Goal: Task Accomplishment & Management: Complete application form

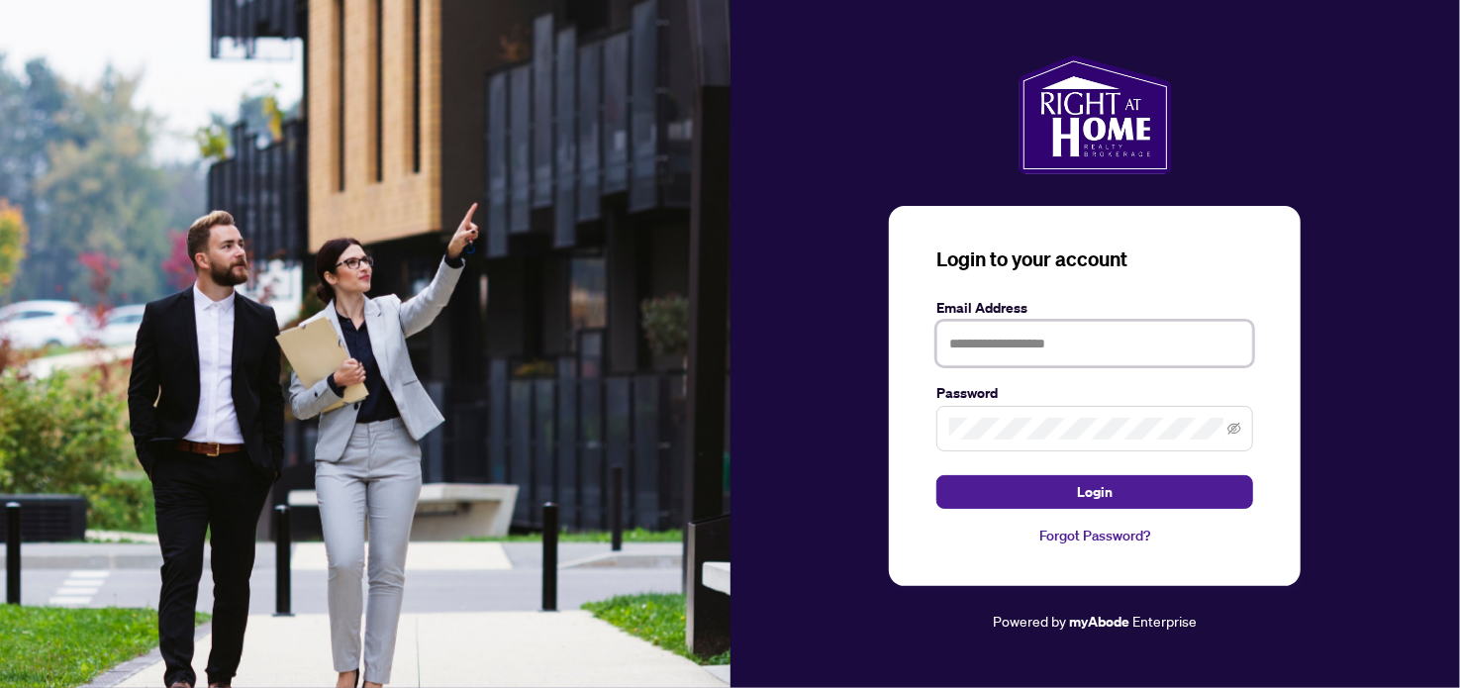
click at [1084, 349] on input "text" at bounding box center [1094, 344] width 317 height 46
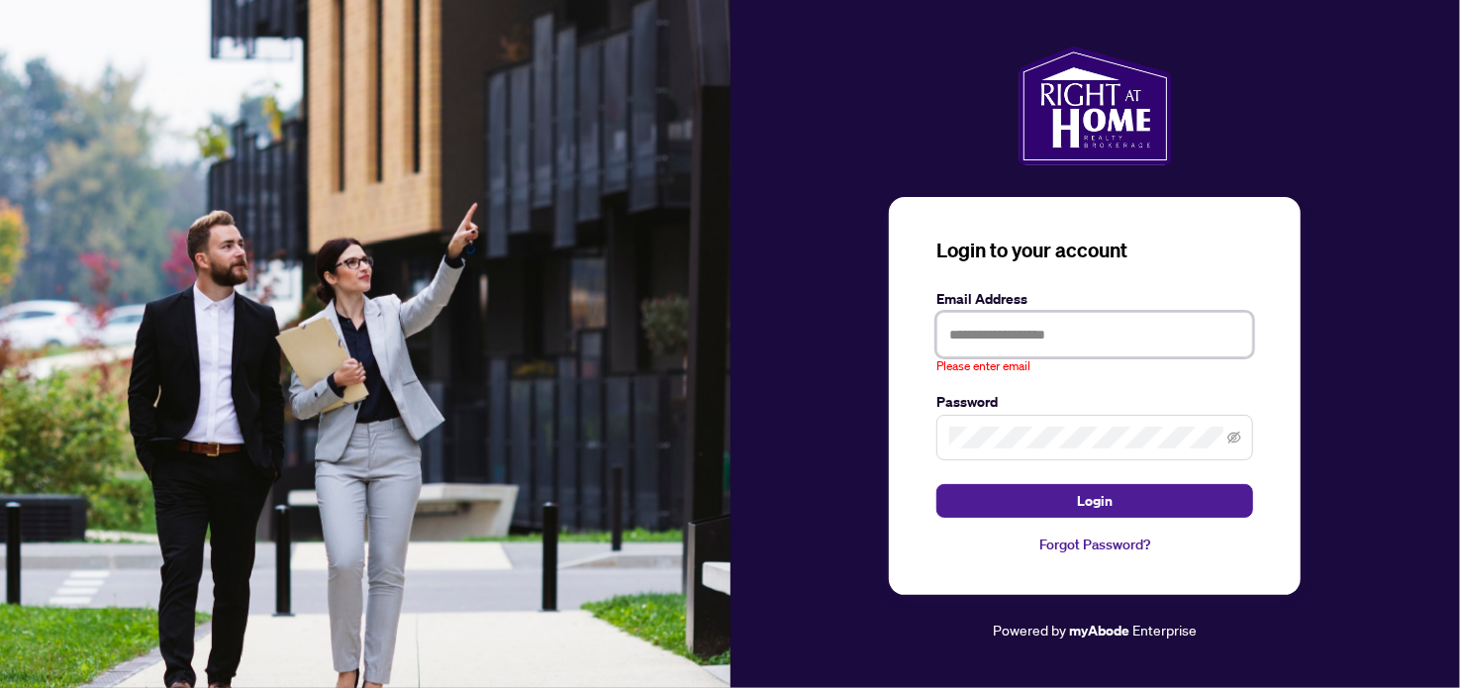
type input "**********"
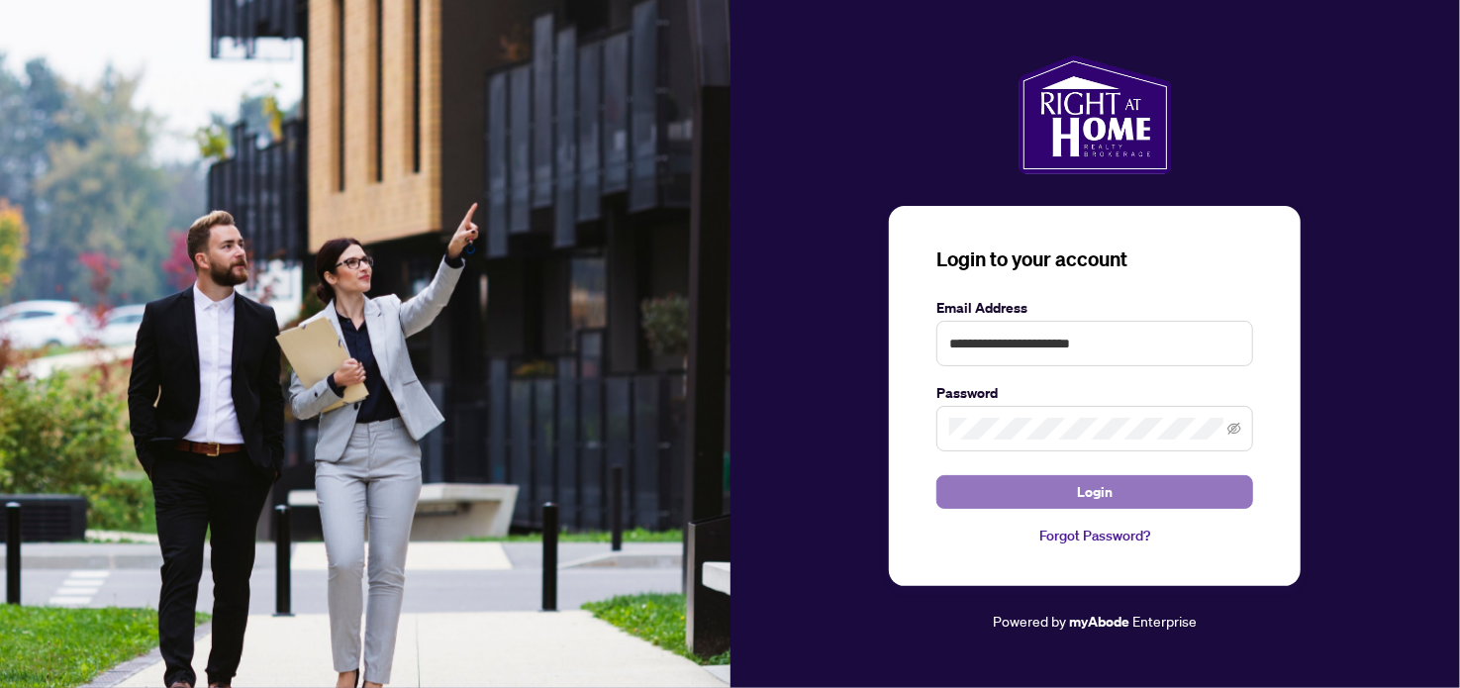
click at [1066, 497] on button "Login" at bounding box center [1094, 492] width 317 height 34
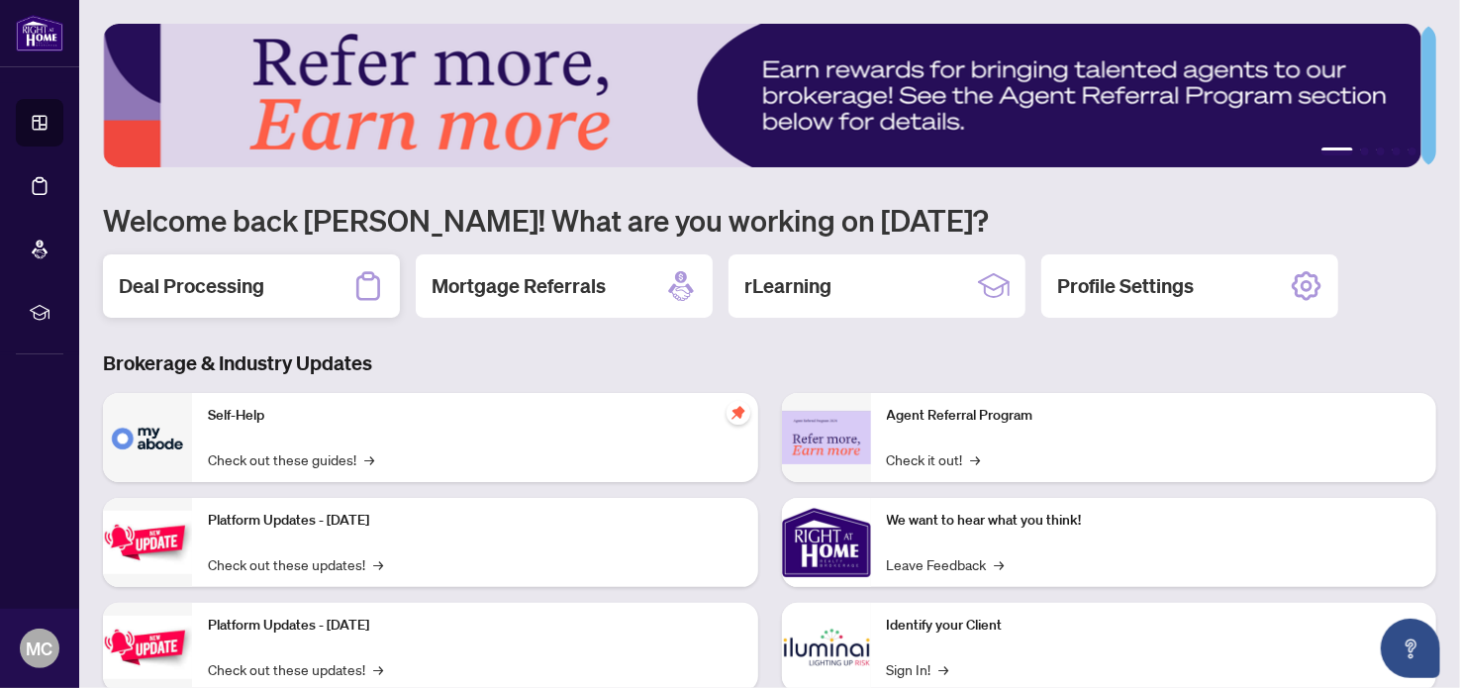
click at [213, 287] on h2 "Deal Processing" at bounding box center [191, 286] width 145 height 28
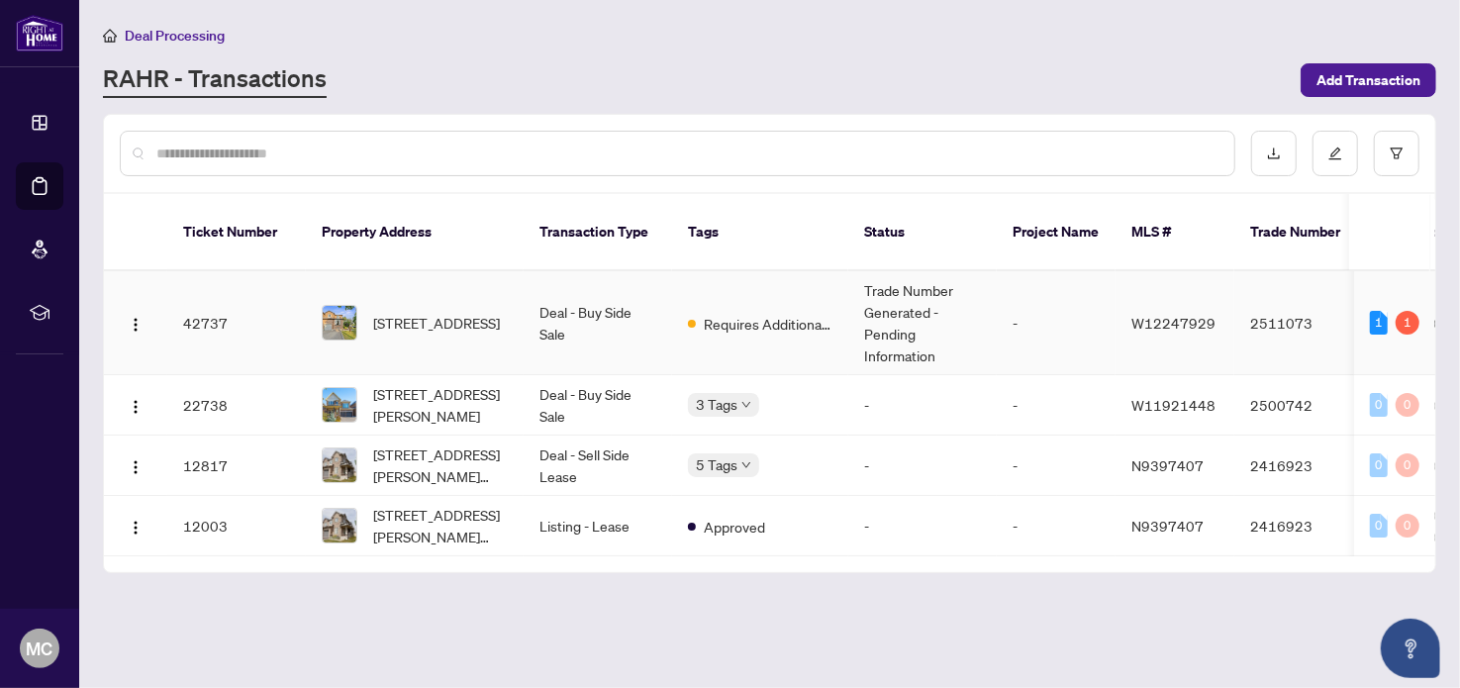
click at [1113, 310] on td "-" at bounding box center [1056, 323] width 119 height 104
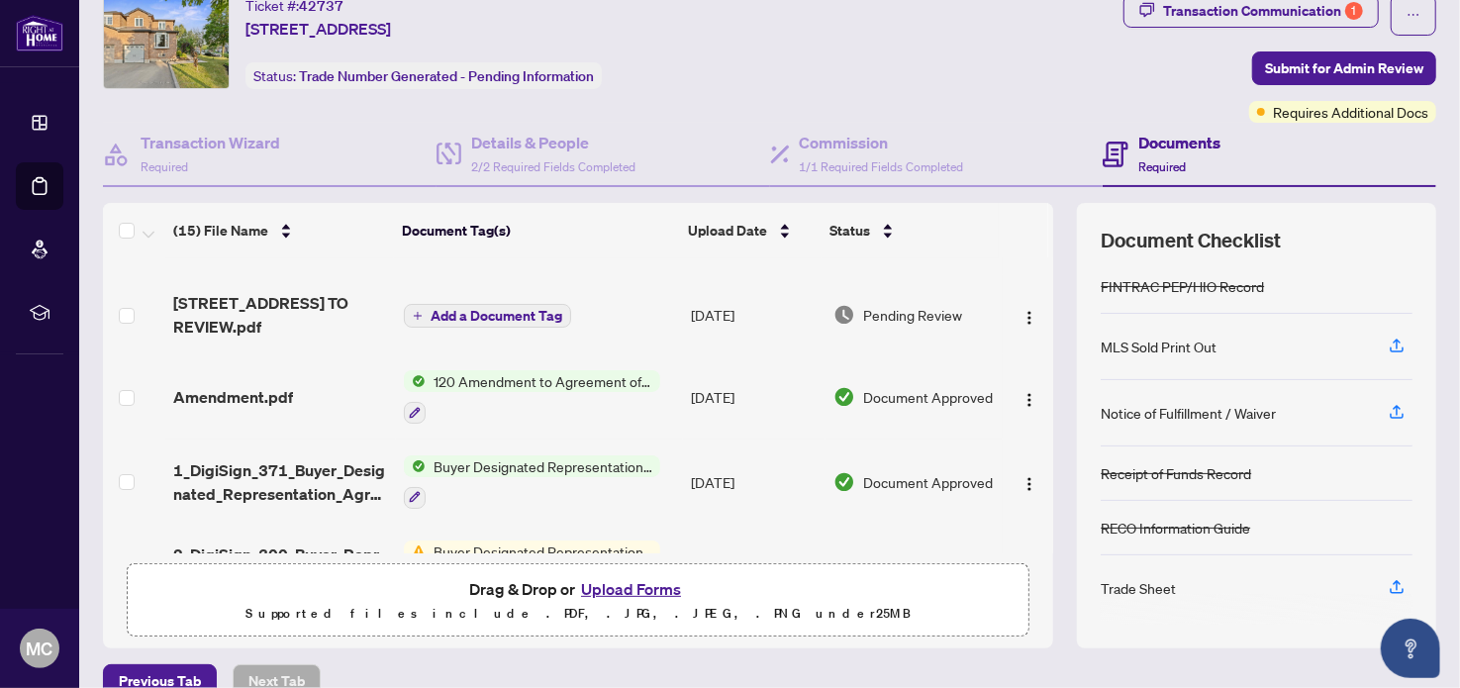
scroll to position [39, 0]
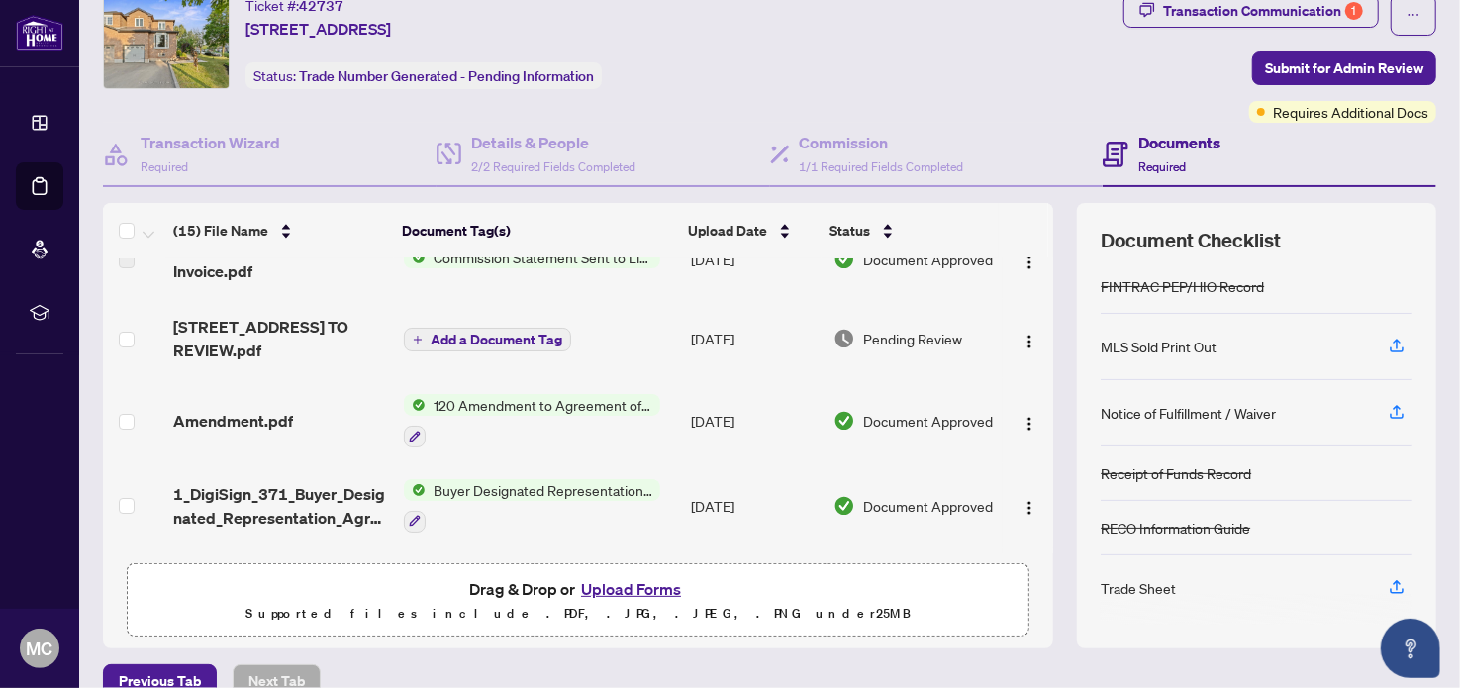
click at [298, 342] on span "[STREET_ADDRESS] TO REVIEW.pdf" at bounding box center [280, 339] width 214 height 48
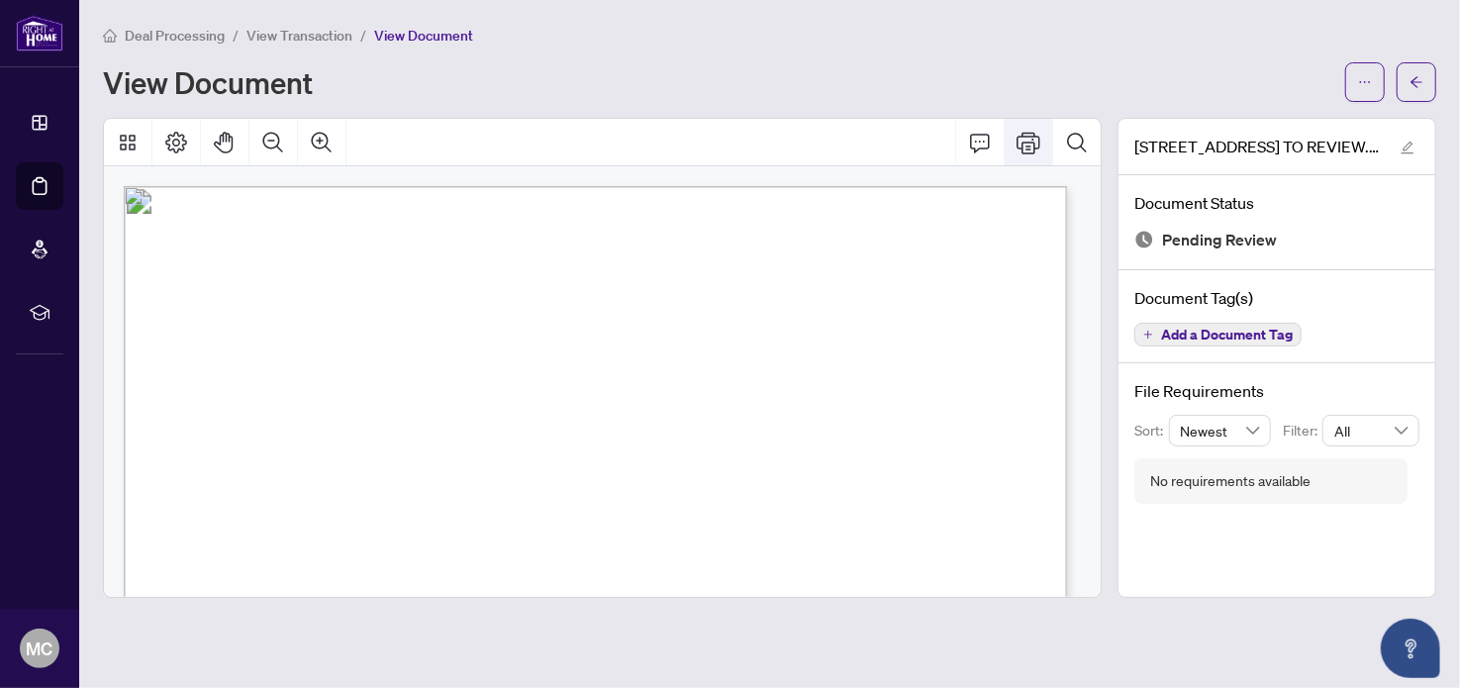
click at [1031, 145] on icon "Print" at bounding box center [1029, 143] width 24 height 24
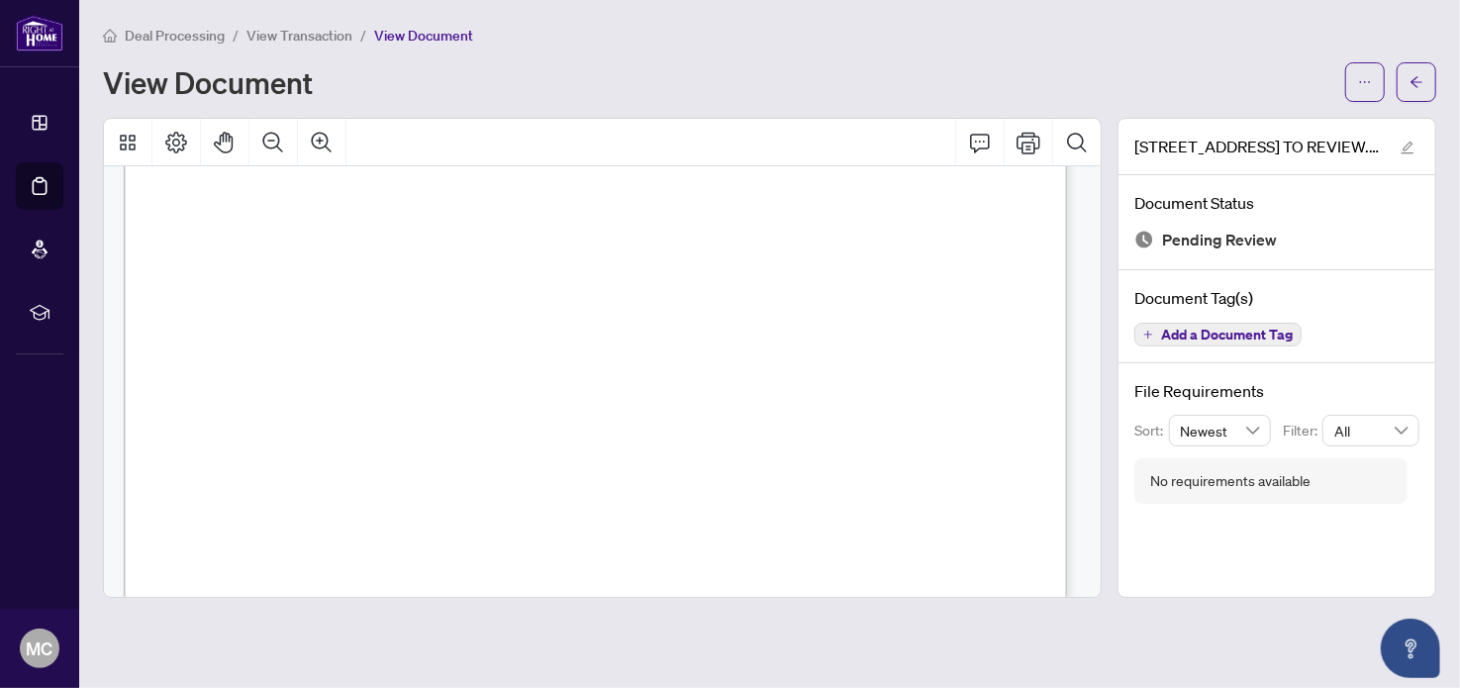
scroll to position [335, 0]
click at [1411, 77] on icon "arrow-left" at bounding box center [1416, 82] width 14 height 14
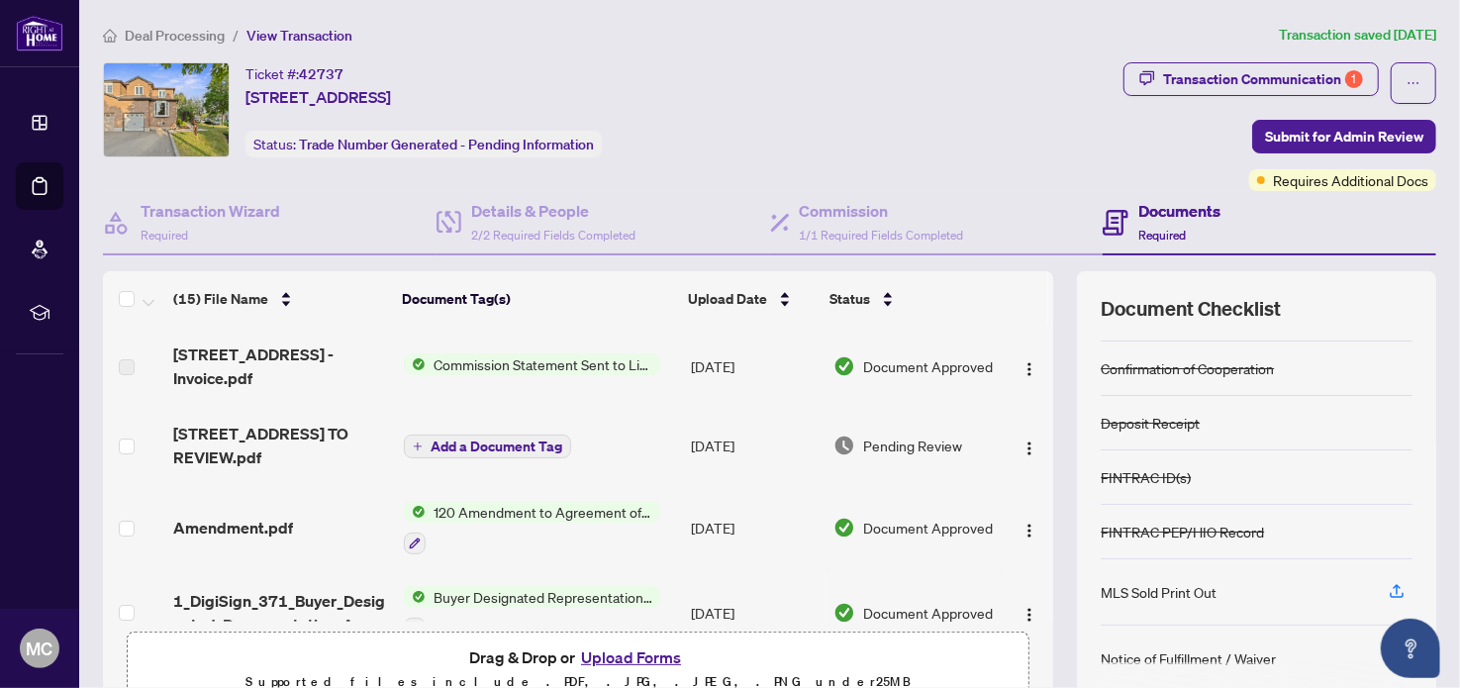
scroll to position [275, 0]
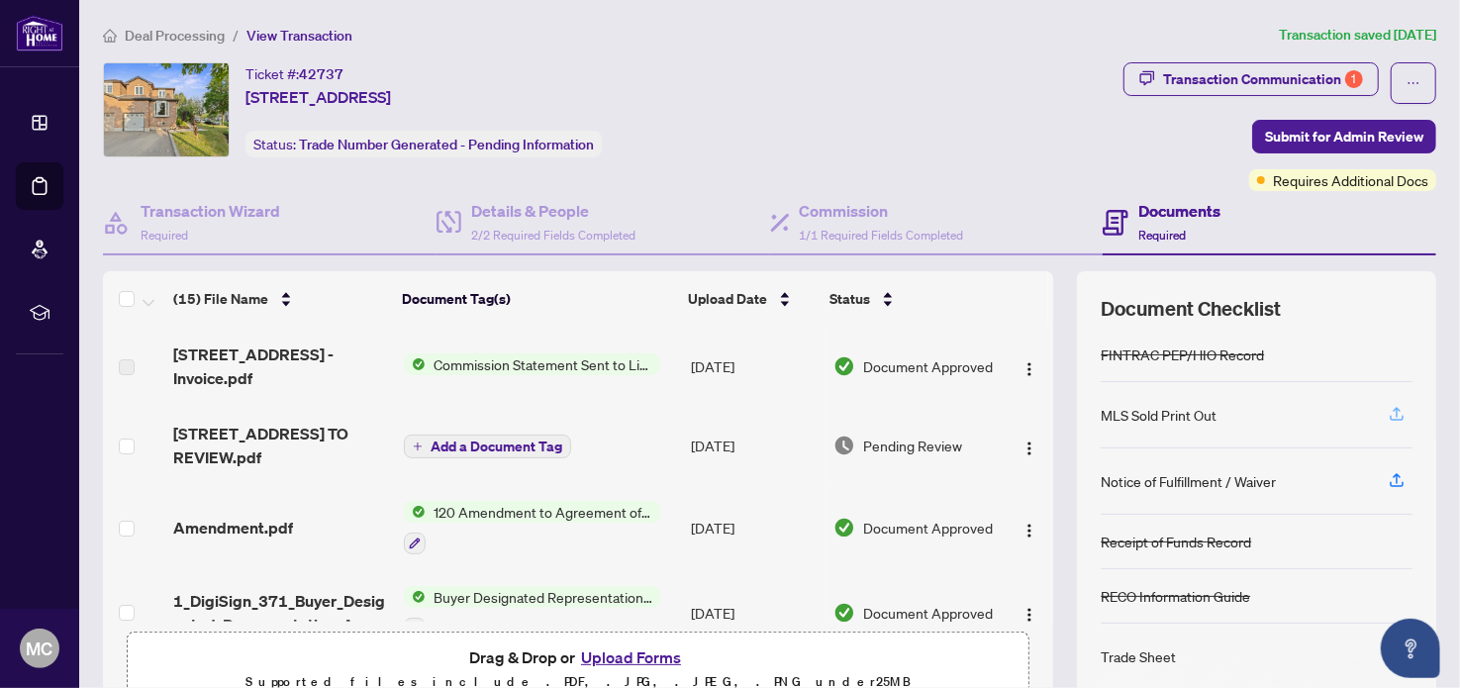
click at [1393, 407] on icon "button" at bounding box center [1397, 412] width 8 height 10
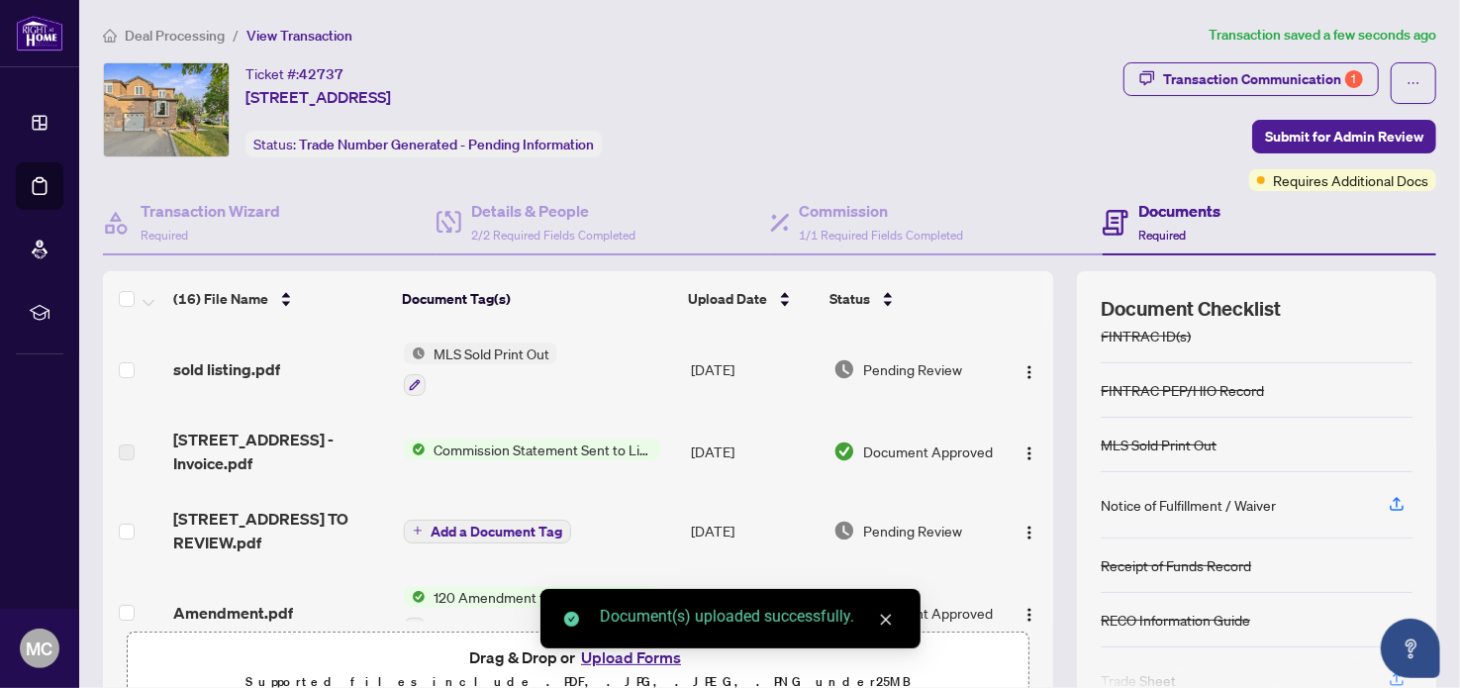
scroll to position [263, 0]
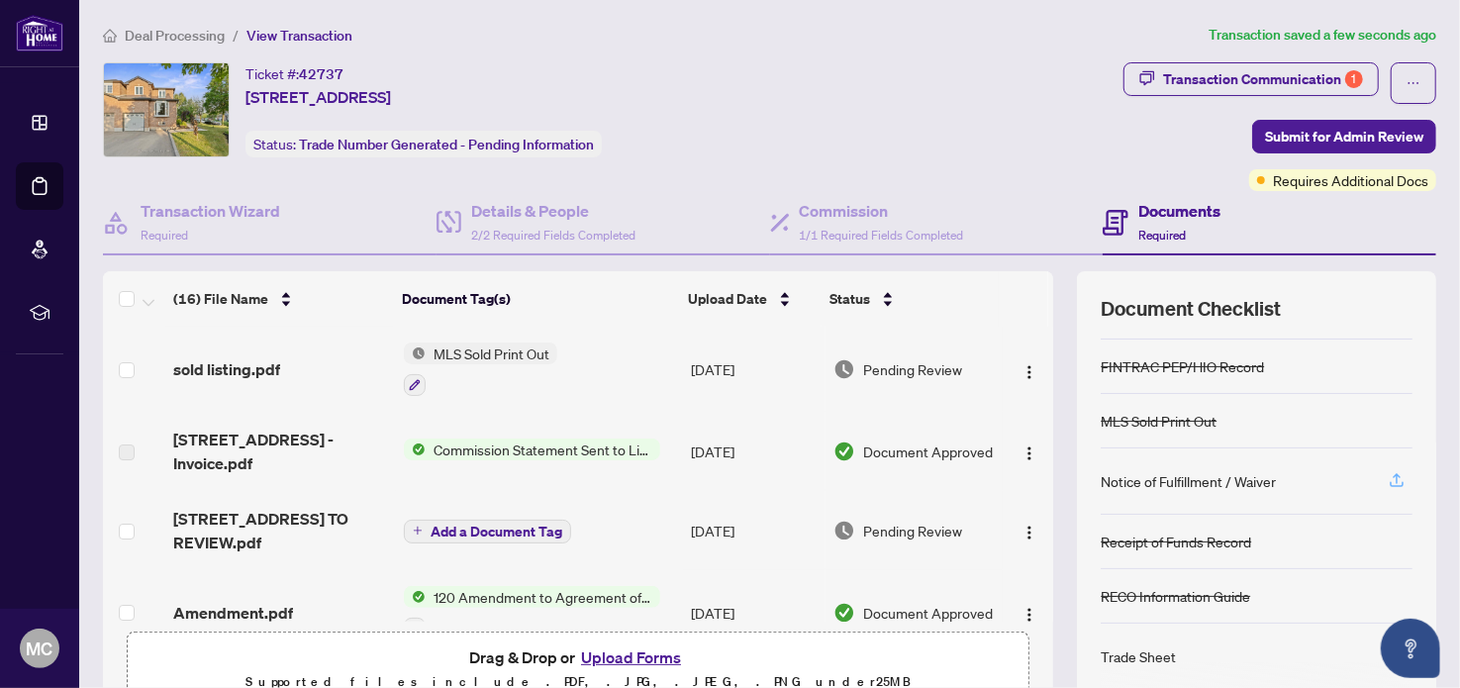
click at [1388, 471] on icon "button" at bounding box center [1397, 480] width 18 height 18
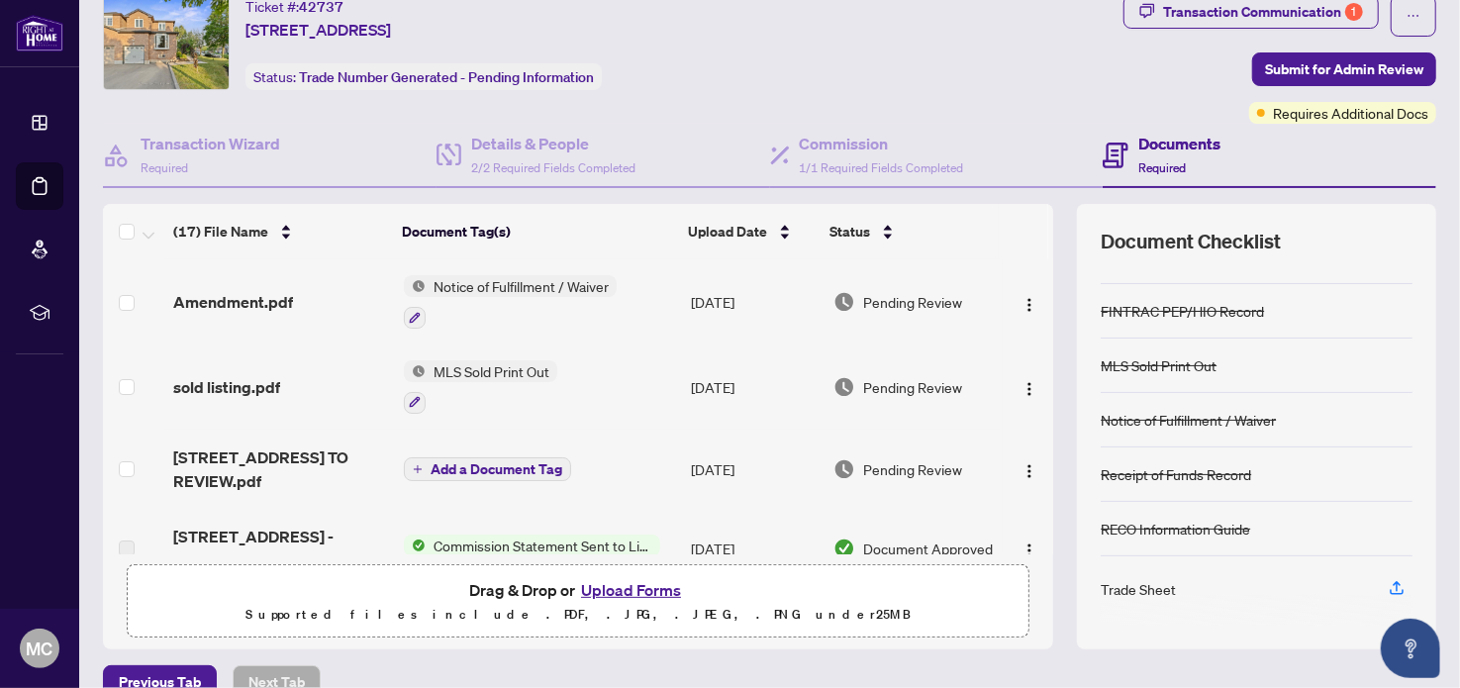
scroll to position [98, 0]
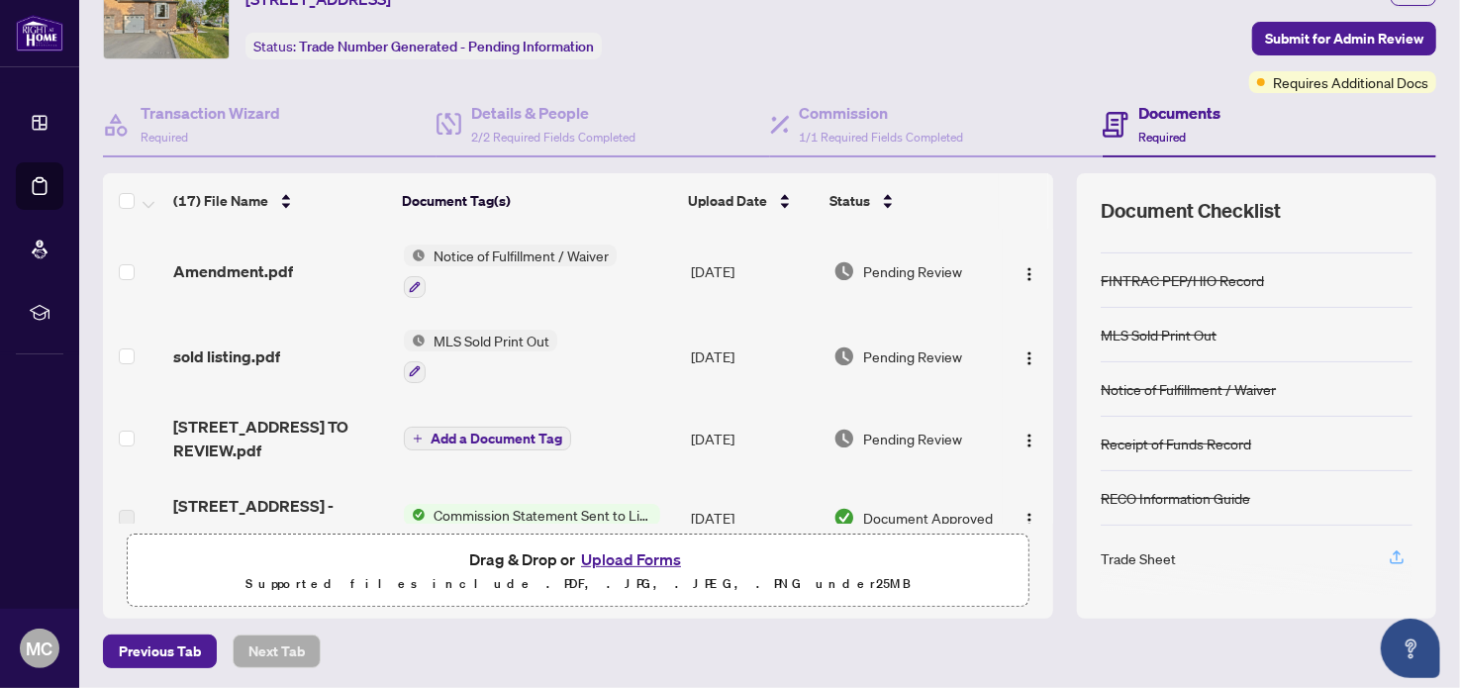
click at [1388, 548] on icon "button" at bounding box center [1397, 557] width 18 height 18
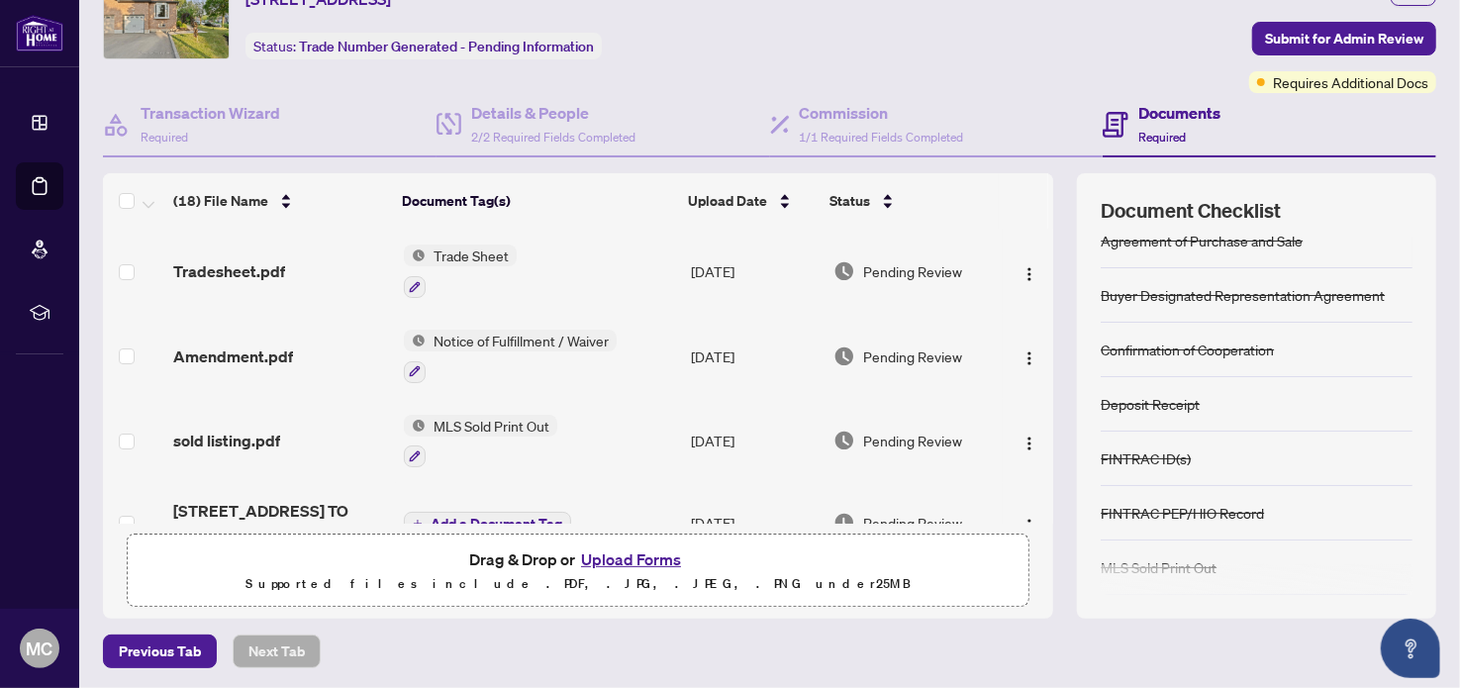
scroll to position [0, 0]
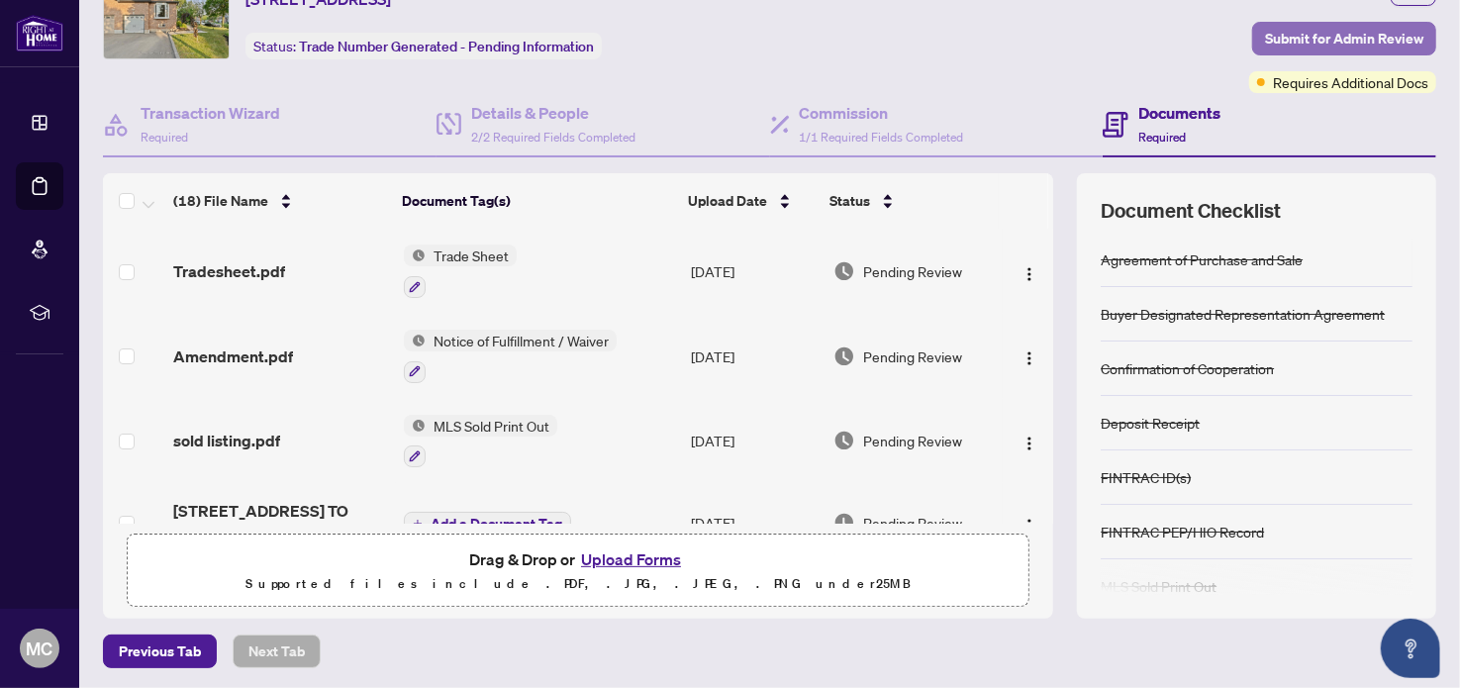
click at [1368, 39] on span "Submit for Admin Review" at bounding box center [1344, 39] width 158 height 32
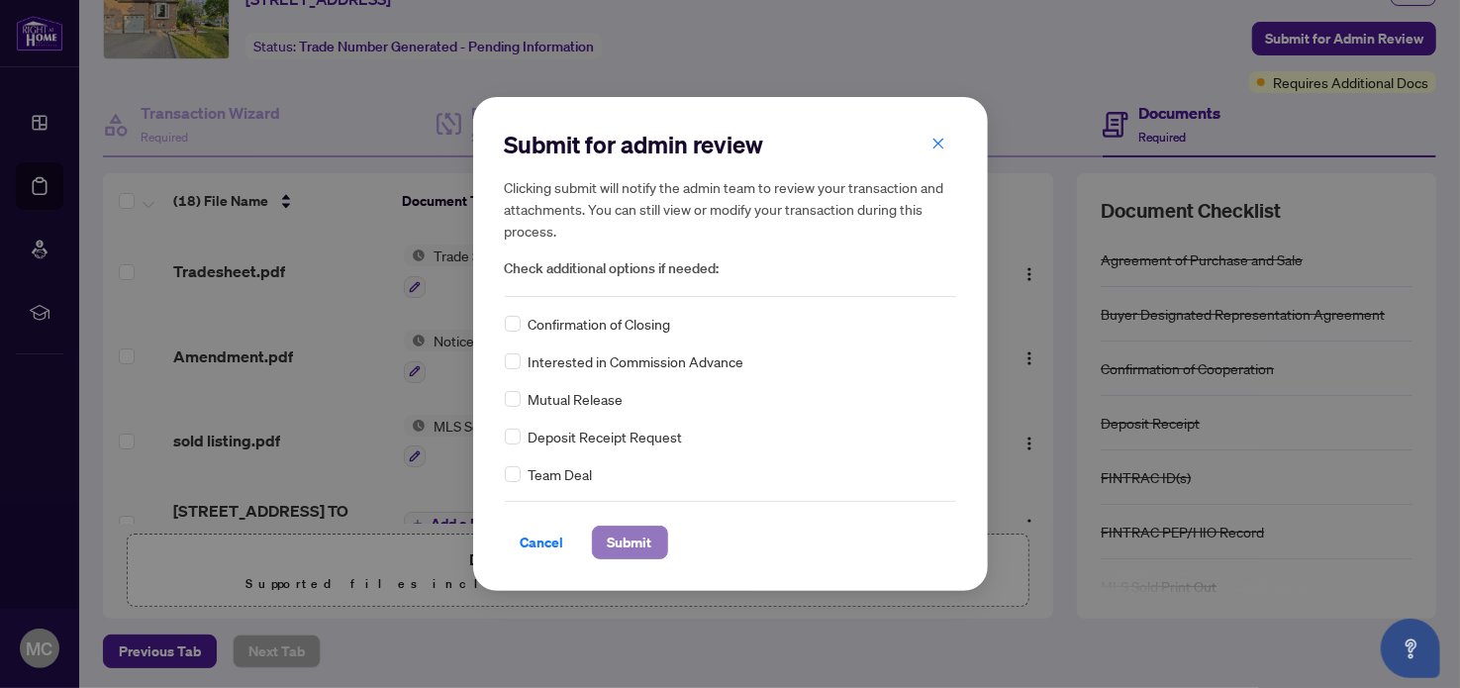
click at [631, 542] on span "Submit" at bounding box center [630, 543] width 45 height 32
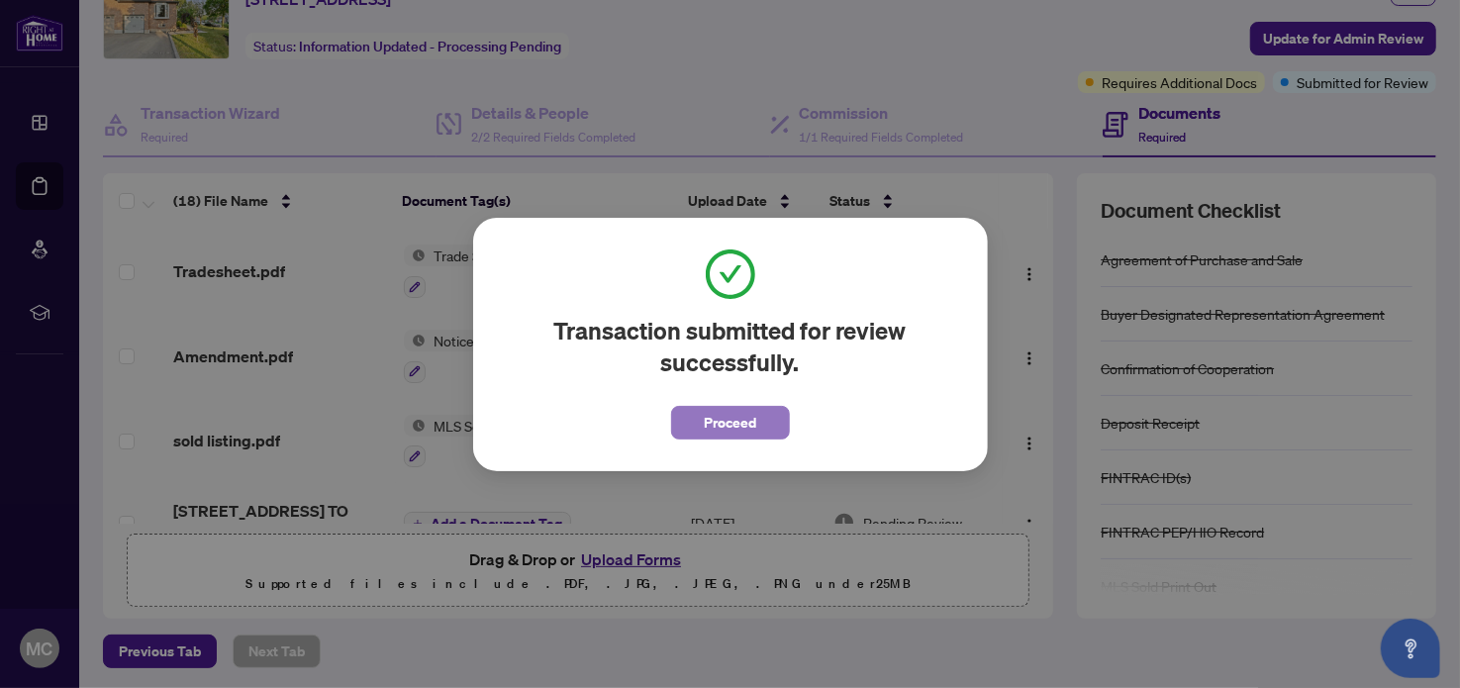
click at [745, 424] on span "Proceed" at bounding box center [730, 423] width 52 height 32
